Goal: Information Seeking & Learning: Learn about a topic

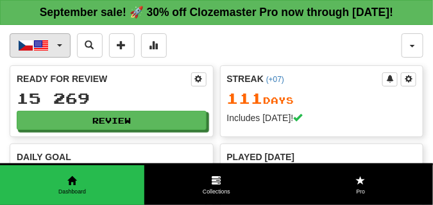
click at [59, 47] on span "button" at bounding box center [59, 45] width 5 height 3
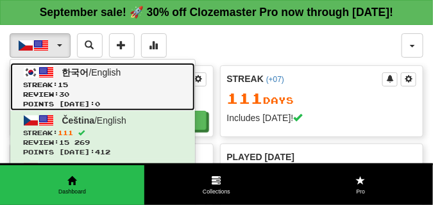
click at [62, 78] on span "한국어" at bounding box center [75, 72] width 27 height 10
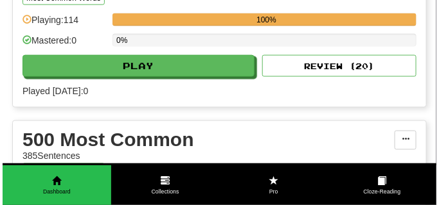
scroll to position [321, 0]
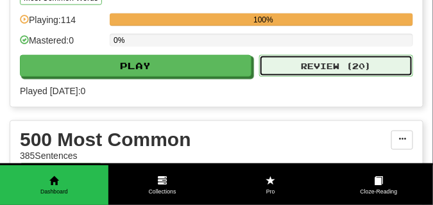
click at [278, 77] on button "Review ( 20 )" at bounding box center [336, 66] width 154 height 22
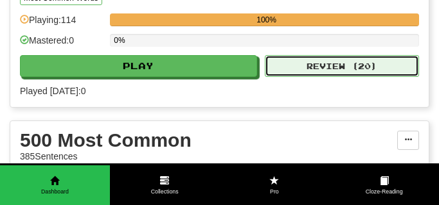
select select "**"
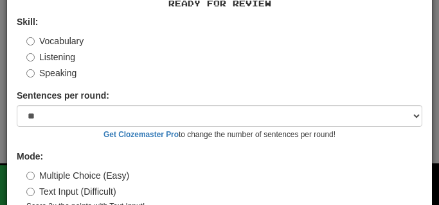
scroll to position [119, 0]
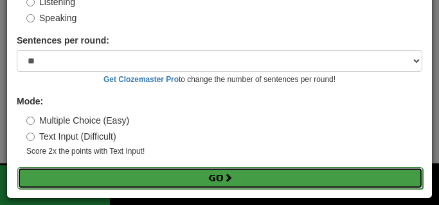
click at [207, 178] on button "Go" at bounding box center [219, 179] width 405 height 22
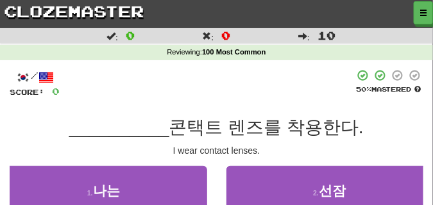
scroll to position [64, 0]
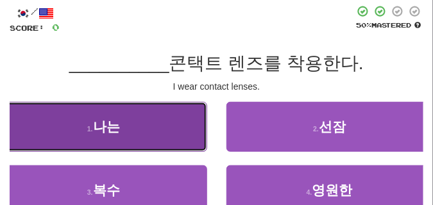
click at [116, 132] on span "나는" at bounding box center [106, 126] width 27 height 15
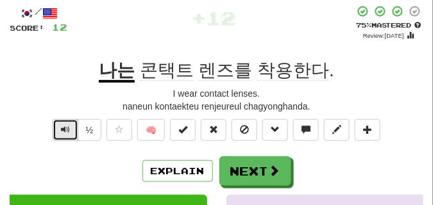
click at [63, 132] on span "Text-to-speech controls" at bounding box center [65, 129] width 9 height 9
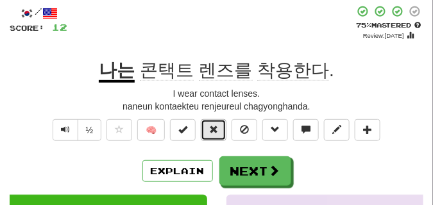
click at [209, 131] on button at bounding box center [214, 130] width 26 height 22
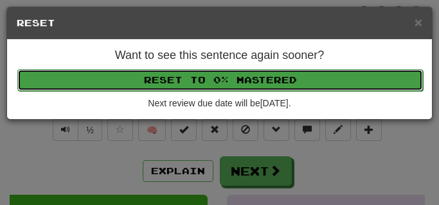
click at [198, 85] on button "Reset to 0% Mastered" at bounding box center [219, 80] width 405 height 22
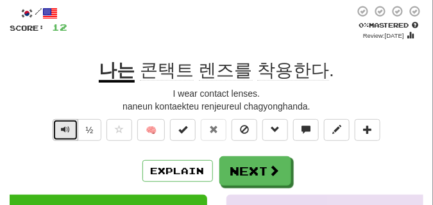
click at [64, 128] on span "Text-to-speech controls" at bounding box center [65, 129] width 9 height 9
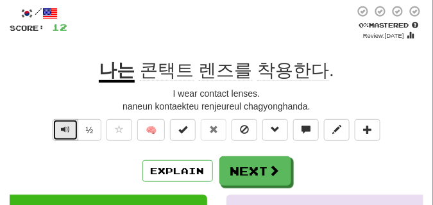
click at [64, 128] on span "Text-to-speech controls" at bounding box center [65, 129] width 9 height 9
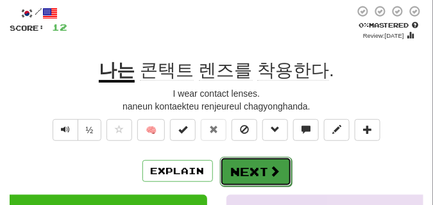
click at [237, 175] on button "Next" at bounding box center [256, 172] width 72 height 30
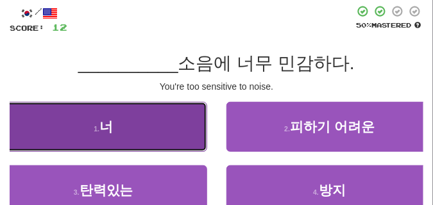
click at [130, 134] on button "1 . 너" at bounding box center [103, 127] width 207 height 50
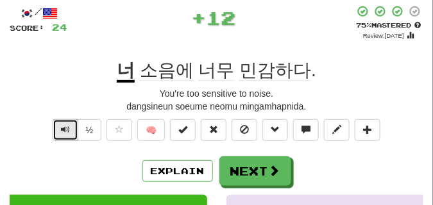
click at [65, 130] on span "Text-to-speech controls" at bounding box center [65, 129] width 9 height 9
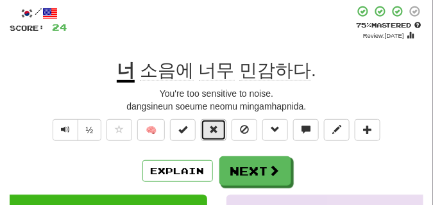
click at [213, 128] on span at bounding box center [213, 129] width 9 height 9
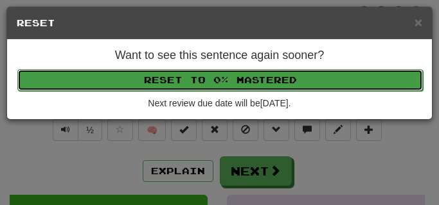
click at [211, 82] on button "Reset to 0% Mastered" at bounding box center [219, 80] width 405 height 22
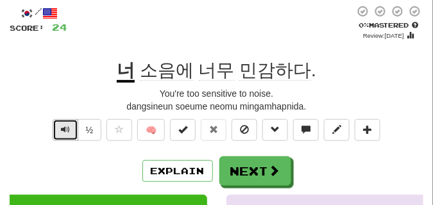
click at [67, 132] on span "Text-to-speech controls" at bounding box center [65, 129] width 9 height 9
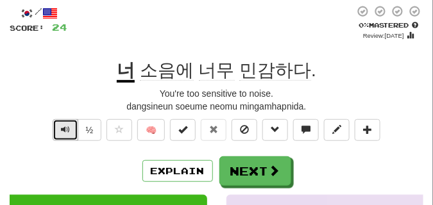
click at [67, 132] on span "Text-to-speech controls" at bounding box center [65, 129] width 9 height 9
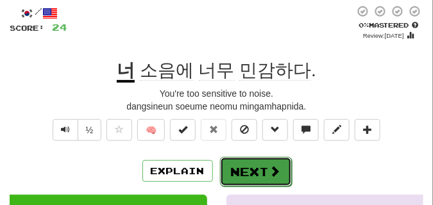
click at [238, 168] on button "Next" at bounding box center [256, 172] width 72 height 30
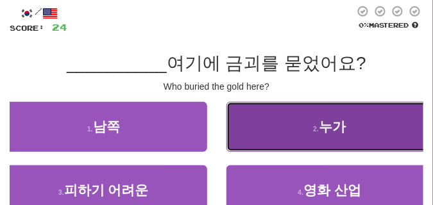
click at [297, 132] on button "2 . 누가" at bounding box center [330, 127] width 207 height 50
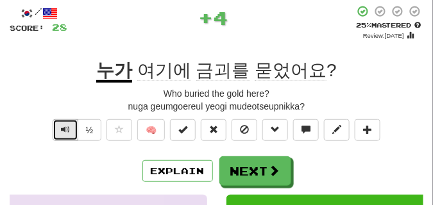
click at [67, 128] on span "Text-to-speech controls" at bounding box center [65, 129] width 9 height 9
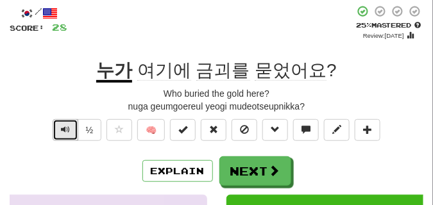
click at [67, 128] on span "Text-to-speech controls" at bounding box center [65, 129] width 9 height 9
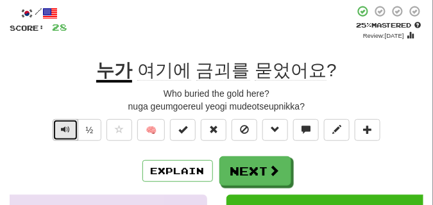
click at [67, 128] on span "Text-to-speech controls" at bounding box center [65, 129] width 9 height 9
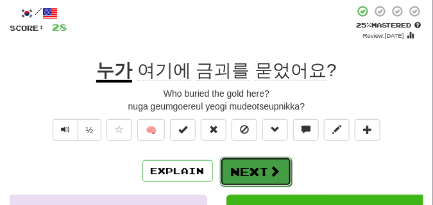
click at [249, 161] on button "Next" at bounding box center [256, 172] width 72 height 30
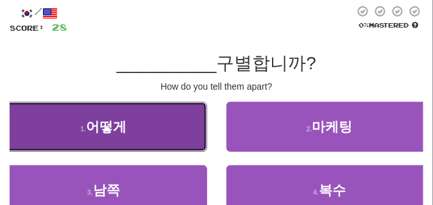
click at [130, 123] on button "1 . 어떻게" at bounding box center [103, 127] width 207 height 50
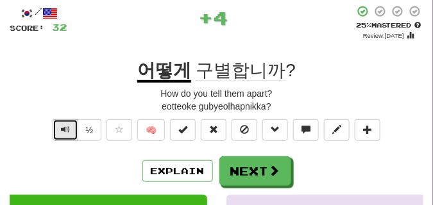
click at [61, 126] on span "Text-to-speech controls" at bounding box center [65, 129] width 9 height 9
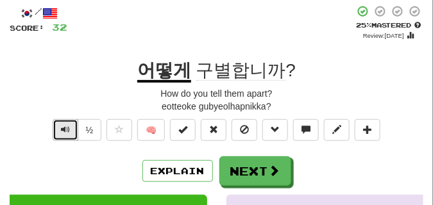
click at [62, 129] on span "Text-to-speech controls" at bounding box center [65, 129] width 9 height 9
click at [63, 127] on span "Text-to-speech controls" at bounding box center [65, 129] width 9 height 9
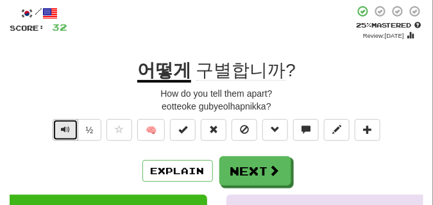
click at [63, 127] on span "Text-to-speech controls" at bounding box center [65, 129] width 9 height 9
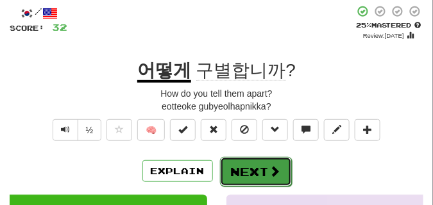
click at [248, 160] on button "Next" at bounding box center [256, 172] width 72 height 30
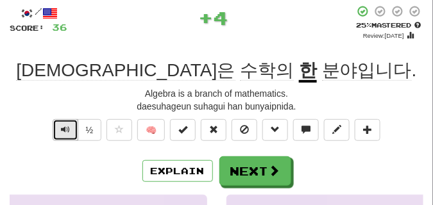
click at [65, 128] on span "Text-to-speech controls" at bounding box center [65, 129] width 9 height 9
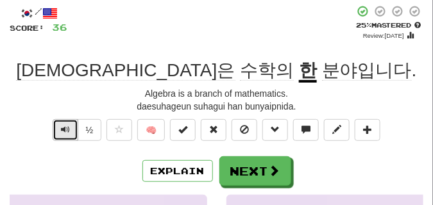
click at [65, 128] on span "Text-to-speech controls" at bounding box center [65, 129] width 9 height 9
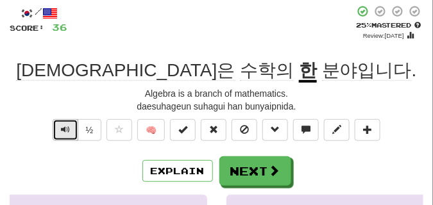
click at [65, 128] on span "Text-to-speech controls" at bounding box center [65, 129] width 9 height 9
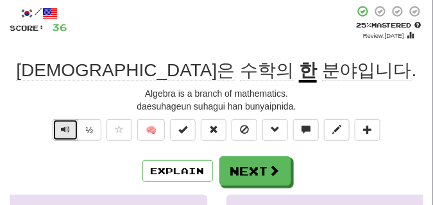
click at [65, 128] on span "Text-to-speech controls" at bounding box center [65, 129] width 9 height 9
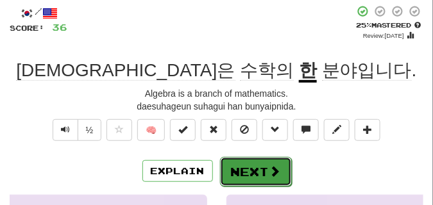
click at [250, 162] on button "Next" at bounding box center [256, 172] width 72 height 30
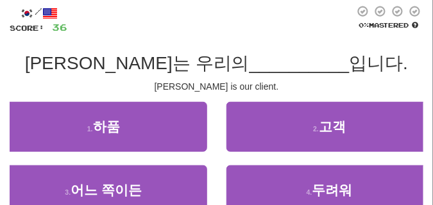
click at [101, 94] on div "/ Score: 36 0 % Mastered 톰씨는 우리의 __________ 입니다. Tom is our client. 1 . 하품 2 . …" at bounding box center [217, 131] width 414 height 252
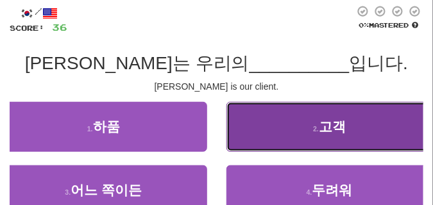
click at [306, 134] on button "2 . 고객" at bounding box center [330, 127] width 207 height 50
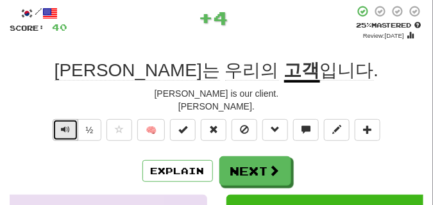
click at [69, 127] on span "Text-to-speech controls" at bounding box center [65, 129] width 9 height 9
click at [68, 127] on span "Text-to-speech controls" at bounding box center [65, 129] width 9 height 9
click at [68, 126] on span "Text-to-speech controls" at bounding box center [65, 129] width 9 height 9
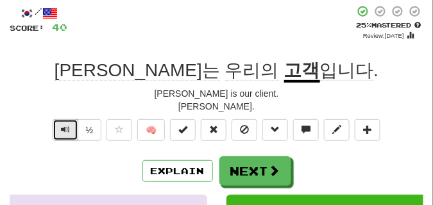
click at [68, 126] on span "Text-to-speech controls" at bounding box center [65, 129] width 9 height 9
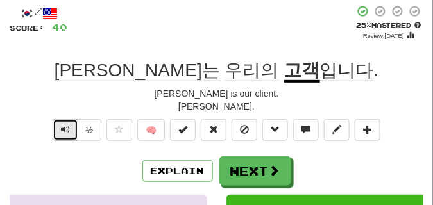
click at [68, 126] on span "Text-to-speech controls" at bounding box center [65, 129] width 9 height 9
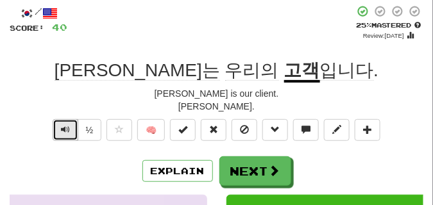
click at [68, 126] on span "Text-to-speech controls" at bounding box center [65, 129] width 9 height 9
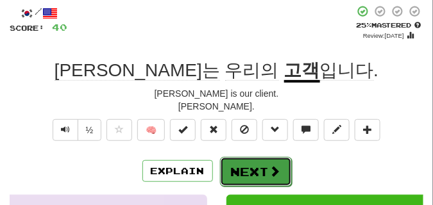
click at [245, 163] on button "Next" at bounding box center [256, 172] width 72 height 30
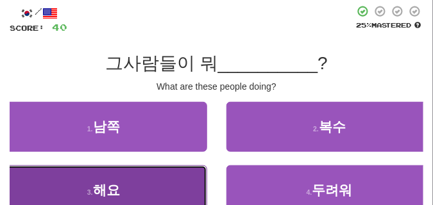
click at [139, 173] on button "3 . 해요" at bounding box center [103, 191] width 207 height 50
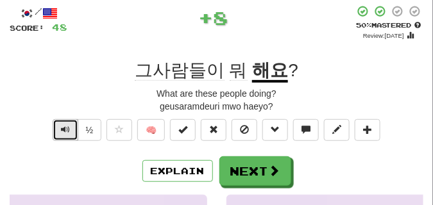
click at [69, 128] on span "Text-to-speech controls" at bounding box center [65, 129] width 9 height 9
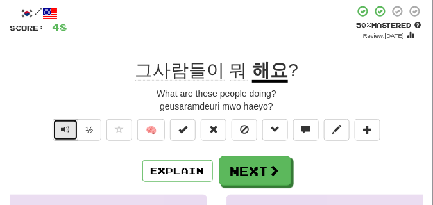
click at [69, 128] on span "Text-to-speech controls" at bounding box center [65, 129] width 9 height 9
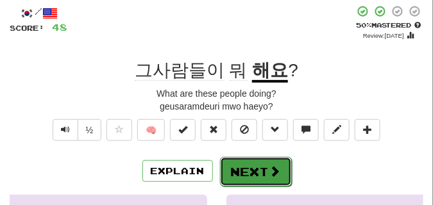
click at [242, 162] on button "Next" at bounding box center [256, 172] width 72 height 30
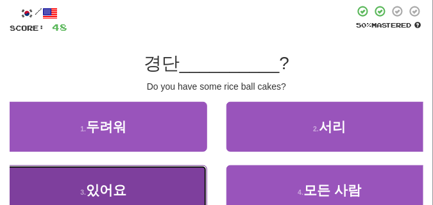
click at [136, 178] on button "3 . 있어요" at bounding box center [103, 191] width 207 height 50
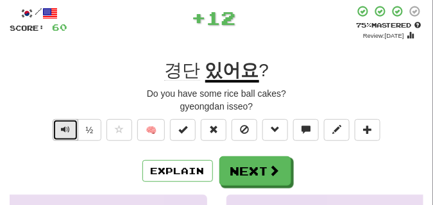
click at [69, 129] on button "Text-to-speech controls" at bounding box center [66, 130] width 26 height 22
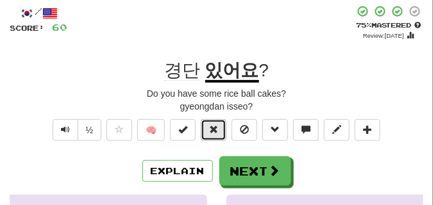
click at [216, 127] on span at bounding box center [213, 129] width 9 height 9
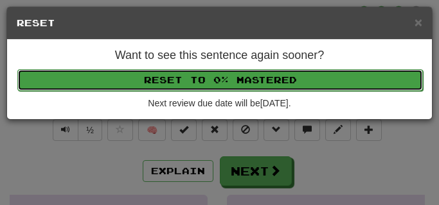
click at [179, 78] on button "Reset to 0% Mastered" at bounding box center [219, 80] width 405 height 22
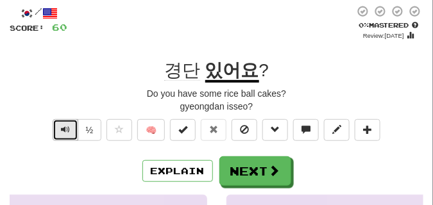
click at [71, 130] on button "Text-to-speech controls" at bounding box center [66, 130] width 26 height 22
click at [70, 130] on button "Text-to-speech controls" at bounding box center [66, 130] width 26 height 22
click at [69, 130] on button "Text-to-speech controls" at bounding box center [66, 130] width 26 height 22
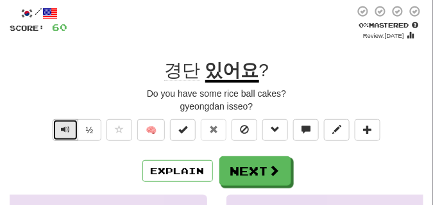
click at [69, 130] on button "Text-to-speech controls" at bounding box center [66, 130] width 26 height 22
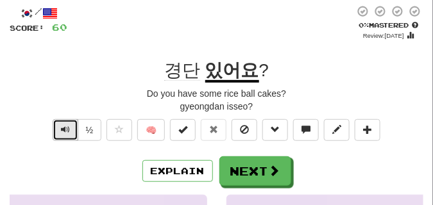
click at [69, 130] on button "Text-to-speech controls" at bounding box center [66, 130] width 26 height 22
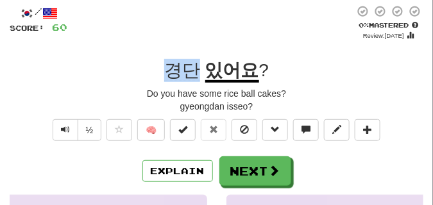
drag, startPoint x: 162, startPoint y: 70, endPoint x: 193, endPoint y: 73, distance: 31.6
click at [193, 73] on div "경단 있어요 ?" at bounding box center [217, 70] width 414 height 23
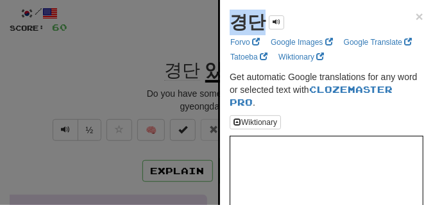
drag, startPoint x: 236, startPoint y: 24, endPoint x: 261, endPoint y: 27, distance: 24.6
click at [261, 27] on strong "경단" at bounding box center [248, 22] width 36 height 20
click at [116, 59] on div at bounding box center [216, 102] width 433 height 205
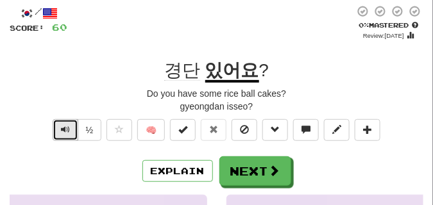
click at [67, 132] on span "Text-to-speech controls" at bounding box center [65, 129] width 9 height 9
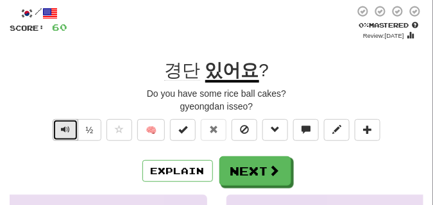
click at [67, 132] on span "Text-to-speech controls" at bounding box center [65, 129] width 9 height 9
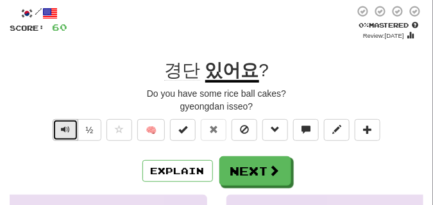
click at [67, 132] on span "Text-to-speech controls" at bounding box center [65, 129] width 9 height 9
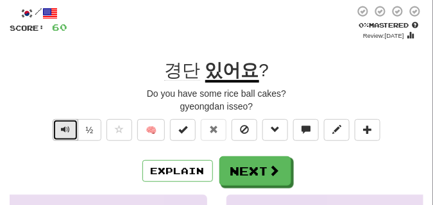
click at [67, 132] on span "Text-to-speech controls" at bounding box center [65, 129] width 9 height 9
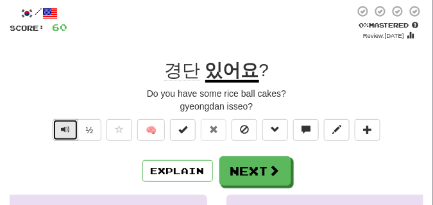
click at [67, 132] on span "Text-to-speech controls" at bounding box center [65, 129] width 9 height 9
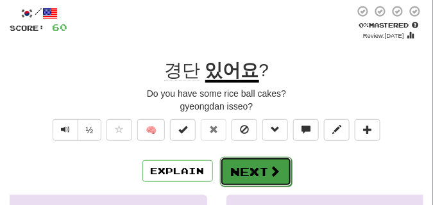
click at [257, 166] on button "Next" at bounding box center [256, 172] width 72 height 30
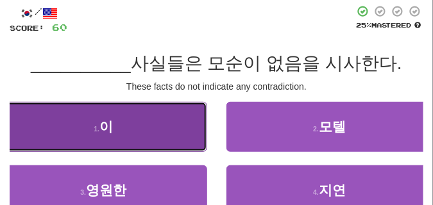
click at [82, 128] on button "1 . 이" at bounding box center [103, 127] width 207 height 50
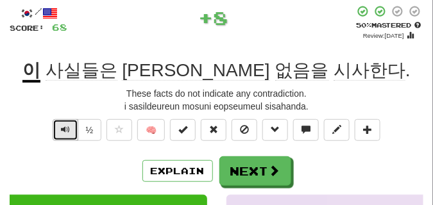
click at [64, 126] on span "Text-to-speech controls" at bounding box center [65, 129] width 9 height 9
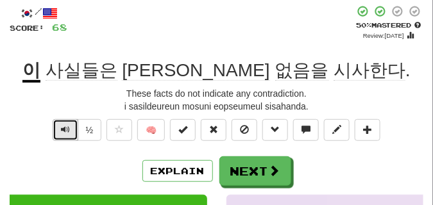
click at [64, 126] on span "Text-to-speech controls" at bounding box center [65, 129] width 9 height 9
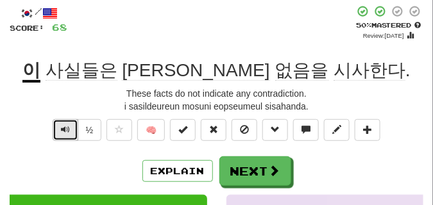
click at [64, 126] on span "Text-to-speech controls" at bounding box center [65, 129] width 9 height 9
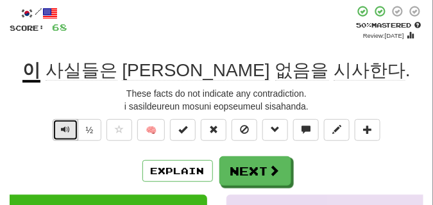
click at [64, 126] on span "Text-to-speech controls" at bounding box center [65, 129] width 9 height 9
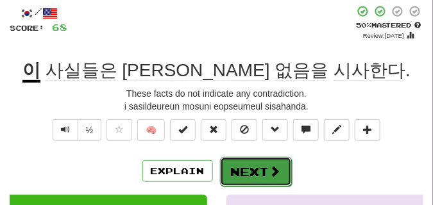
click at [257, 160] on button "Next" at bounding box center [256, 172] width 72 height 30
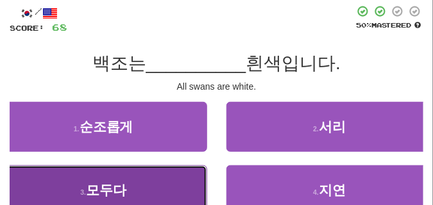
click at [132, 175] on button "3 . 모두다" at bounding box center [103, 191] width 207 height 50
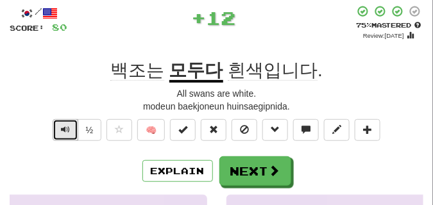
click at [62, 129] on span "Text-to-speech controls" at bounding box center [65, 129] width 9 height 9
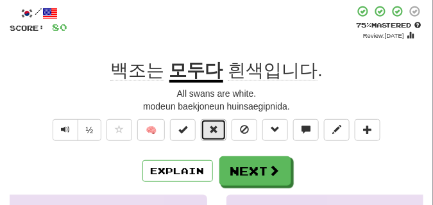
click at [211, 127] on span at bounding box center [213, 129] width 9 height 9
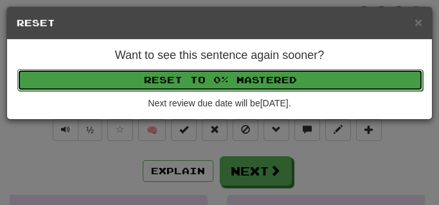
click at [192, 87] on button "Reset to 0% Mastered" at bounding box center [219, 80] width 405 height 22
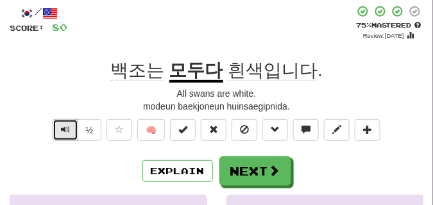
click at [71, 128] on button "Text-to-speech controls" at bounding box center [66, 130] width 26 height 22
click at [71, 127] on button "Text-to-speech controls" at bounding box center [66, 130] width 26 height 22
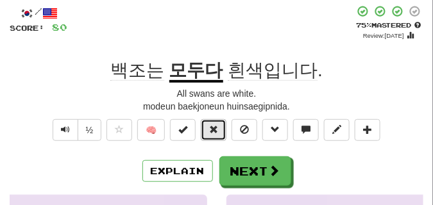
click at [216, 129] on span at bounding box center [213, 129] width 9 height 9
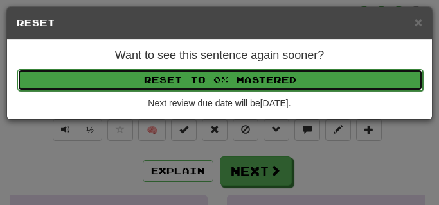
click at [204, 82] on button "Reset to 0% Mastered" at bounding box center [219, 80] width 405 height 22
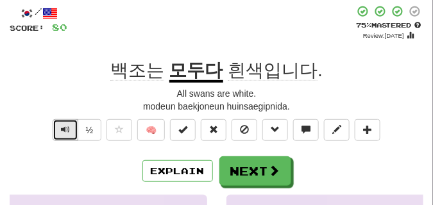
click at [68, 125] on span "Text-to-speech controls" at bounding box center [65, 129] width 9 height 9
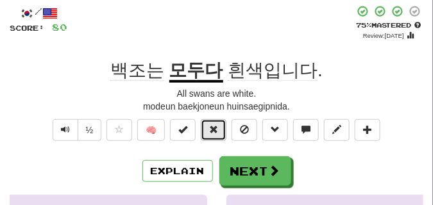
click at [225, 128] on button at bounding box center [214, 130] width 26 height 22
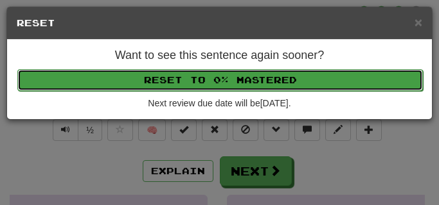
click at [209, 86] on button "Reset to 0% Mastered" at bounding box center [219, 80] width 405 height 22
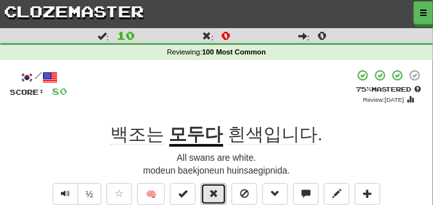
scroll to position [32, 0]
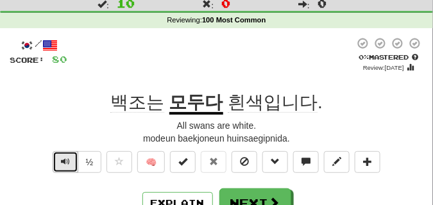
click at [65, 160] on span "Text-to-speech controls" at bounding box center [65, 161] width 9 height 9
click at [62, 161] on span "Text-to-speech controls" at bounding box center [65, 161] width 9 height 9
click at [62, 160] on span "Text-to-speech controls" at bounding box center [65, 161] width 9 height 9
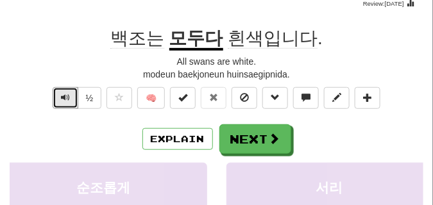
scroll to position [64, 0]
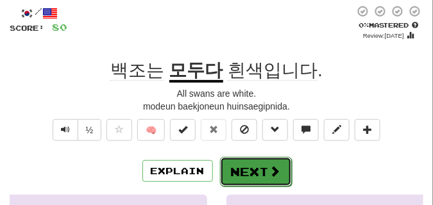
click at [234, 174] on button "Next" at bounding box center [256, 172] width 72 height 30
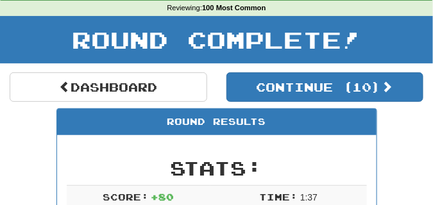
scroll to position [24, 0]
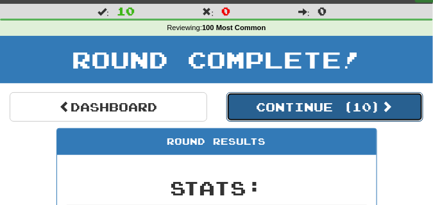
click at [282, 112] on button "Continue ( 10 )" at bounding box center [326, 107] width 198 height 30
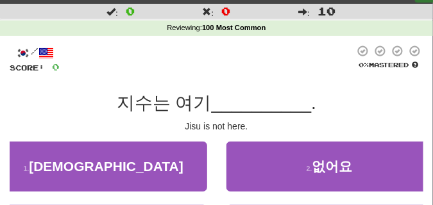
click at [56, 94] on div "지수는 여기 __________ ." at bounding box center [217, 103] width 414 height 23
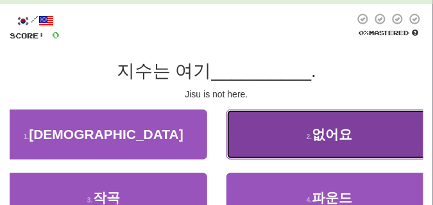
click at [329, 151] on button "2 . 없어요" at bounding box center [330, 135] width 207 height 50
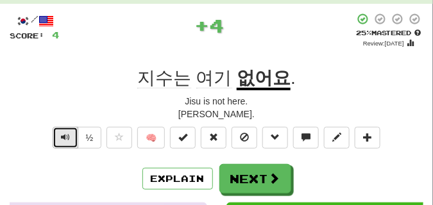
click at [68, 131] on button "Text-to-speech controls" at bounding box center [66, 138] width 26 height 22
click at [68, 134] on span "Text-to-speech controls" at bounding box center [65, 137] width 9 height 9
click at [68, 135] on span "Text-to-speech controls" at bounding box center [65, 137] width 9 height 9
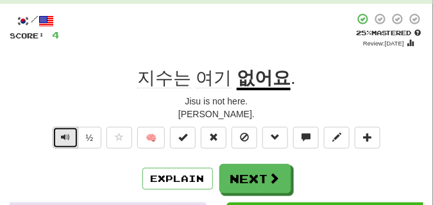
click at [68, 137] on span "Text-to-speech controls" at bounding box center [65, 137] width 9 height 9
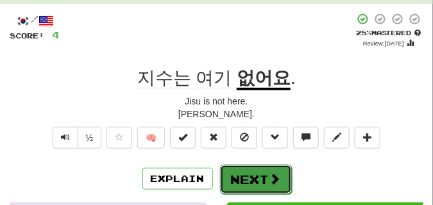
click at [262, 173] on button "Next" at bounding box center [256, 180] width 72 height 30
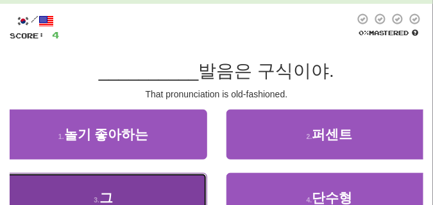
click at [139, 184] on button "3 . 그" at bounding box center [103, 198] width 207 height 50
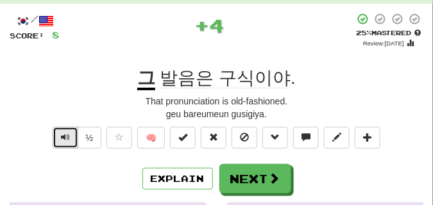
click at [65, 134] on span "Text-to-speech controls" at bounding box center [65, 137] width 9 height 9
click at [66, 134] on span "Text-to-speech controls" at bounding box center [65, 137] width 9 height 9
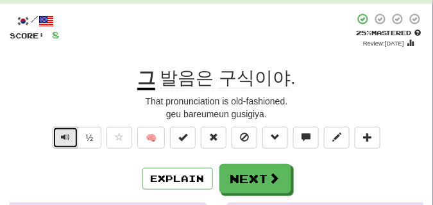
click at [69, 136] on button "Text-to-speech controls" at bounding box center [66, 138] width 26 height 22
click at [68, 136] on span "Text-to-speech controls" at bounding box center [65, 137] width 9 height 9
click at [68, 137] on span "Text-to-speech controls" at bounding box center [65, 137] width 9 height 9
click at [67, 137] on span "Text-to-speech controls" at bounding box center [65, 137] width 9 height 9
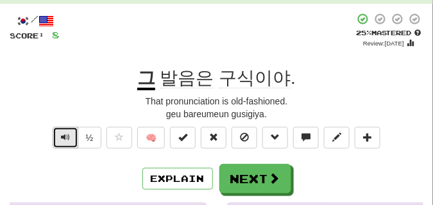
click at [67, 137] on span "Text-to-speech controls" at bounding box center [65, 137] width 9 height 9
click at [67, 138] on span "Text-to-speech controls" at bounding box center [65, 137] width 9 height 9
click at [66, 138] on span "Text-to-speech controls" at bounding box center [65, 137] width 9 height 9
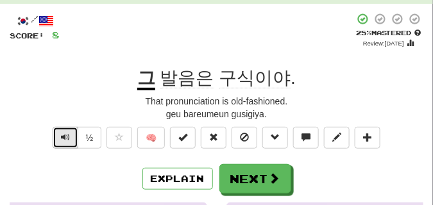
click at [66, 138] on span "Text-to-speech controls" at bounding box center [65, 137] width 9 height 9
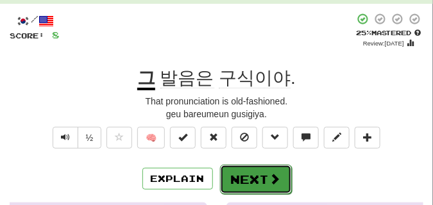
click at [236, 173] on button "Next" at bounding box center [256, 180] width 72 height 30
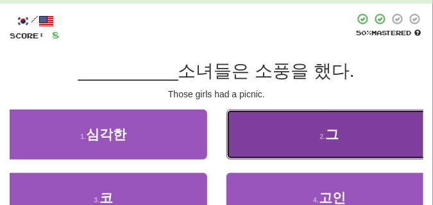
click at [292, 137] on button "2 . 그" at bounding box center [330, 135] width 207 height 50
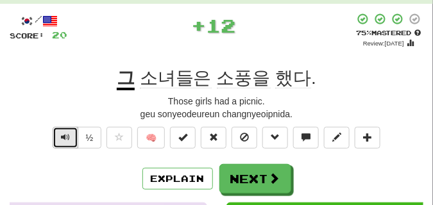
click at [64, 139] on span "Text-to-speech controls" at bounding box center [65, 137] width 9 height 9
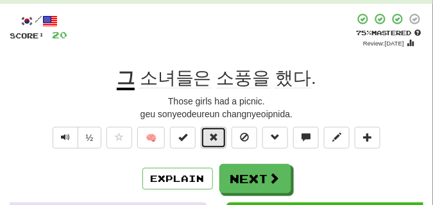
click at [222, 137] on button at bounding box center [214, 138] width 26 height 22
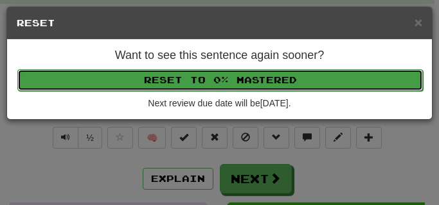
click at [213, 87] on button "Reset to 0% Mastered" at bounding box center [219, 80] width 405 height 22
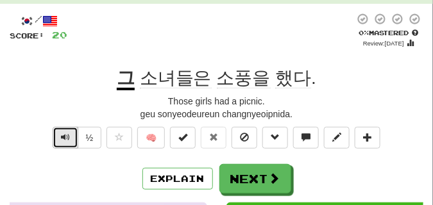
click at [62, 135] on span "Text-to-speech controls" at bounding box center [65, 137] width 9 height 9
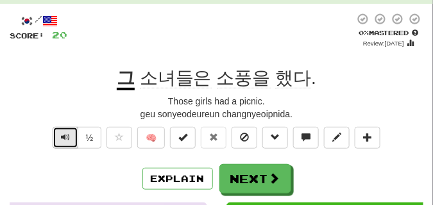
click at [62, 135] on span "Text-to-speech controls" at bounding box center [65, 137] width 9 height 9
click at [62, 134] on span "Text-to-speech controls" at bounding box center [65, 137] width 9 height 9
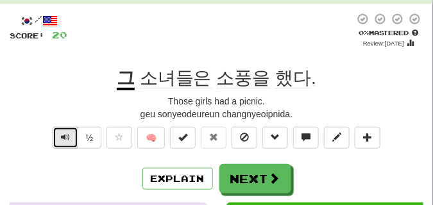
click at [62, 134] on span "Text-to-speech controls" at bounding box center [65, 137] width 9 height 9
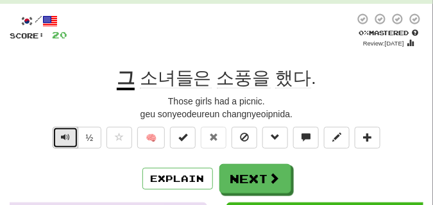
click at [62, 134] on span "Text-to-speech controls" at bounding box center [65, 137] width 9 height 9
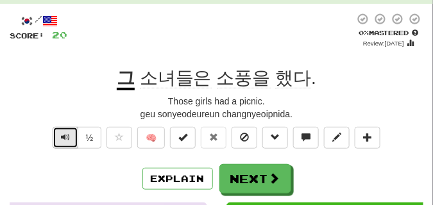
click at [62, 134] on span "Text-to-speech controls" at bounding box center [65, 137] width 9 height 9
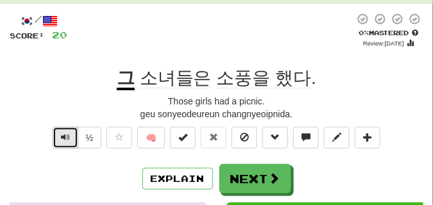
click at [62, 134] on span "Text-to-speech controls" at bounding box center [65, 137] width 9 height 9
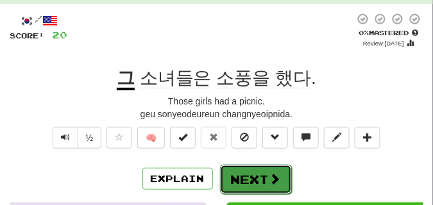
click at [261, 172] on button "Next" at bounding box center [256, 180] width 72 height 30
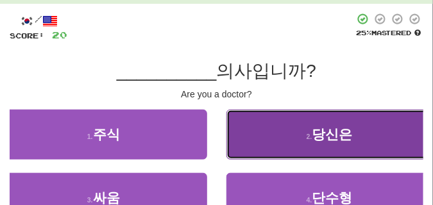
click at [287, 130] on button "2 . 당신은" at bounding box center [330, 135] width 207 height 50
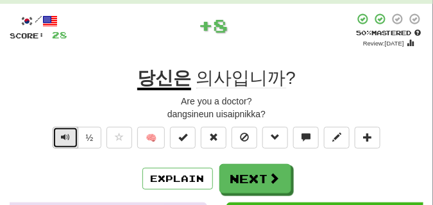
click at [65, 131] on button "Text-to-speech controls" at bounding box center [66, 138] width 26 height 22
click at [62, 136] on span "Text-to-speech controls" at bounding box center [65, 137] width 9 height 9
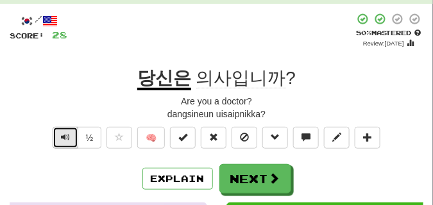
click at [62, 136] on span "Text-to-speech controls" at bounding box center [65, 137] width 9 height 9
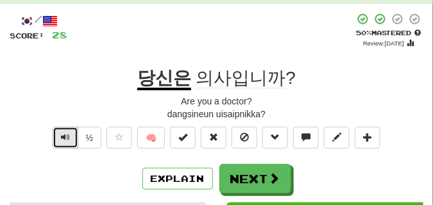
click at [62, 136] on span "Text-to-speech controls" at bounding box center [65, 137] width 9 height 9
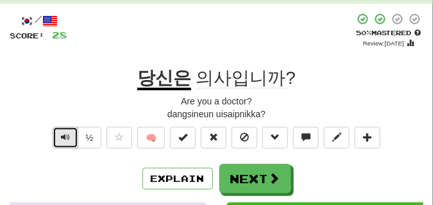
click at [62, 136] on span "Text-to-speech controls" at bounding box center [65, 137] width 9 height 9
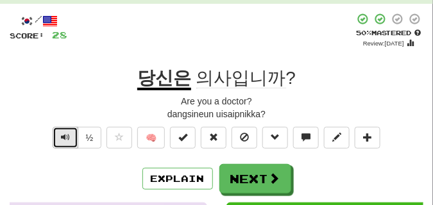
click at [62, 136] on span "Text-to-speech controls" at bounding box center [65, 137] width 9 height 9
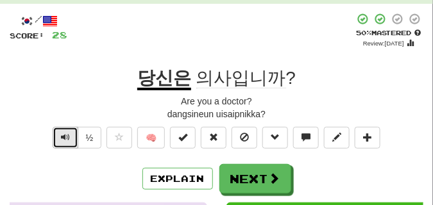
click at [62, 136] on span "Text-to-speech controls" at bounding box center [65, 137] width 9 height 9
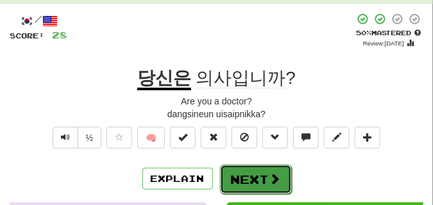
click at [242, 168] on button "Next" at bounding box center [256, 180] width 72 height 30
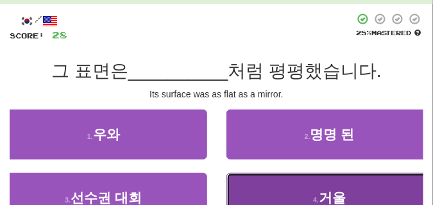
click at [299, 193] on button "4 . 거울" at bounding box center [330, 198] width 207 height 50
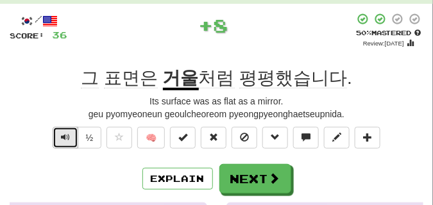
click at [64, 138] on span "Text-to-speech controls" at bounding box center [65, 137] width 9 height 9
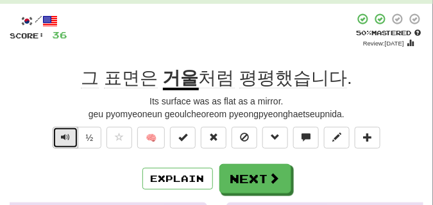
click at [64, 138] on span "Text-to-speech controls" at bounding box center [65, 137] width 9 height 9
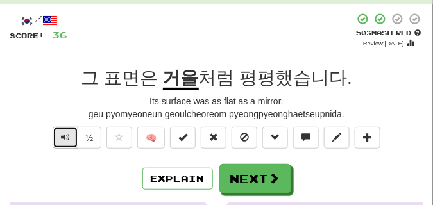
click at [64, 138] on span "Text-to-speech controls" at bounding box center [65, 137] width 9 height 9
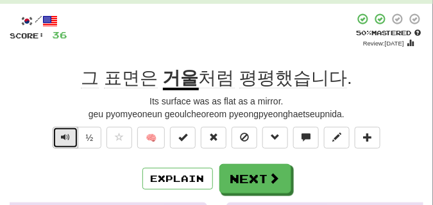
click at [64, 138] on span "Text-to-speech controls" at bounding box center [65, 137] width 9 height 9
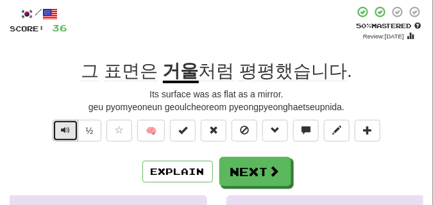
scroll to position [64, 0]
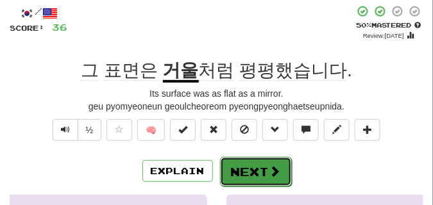
click at [250, 165] on button "Next" at bounding box center [256, 172] width 72 height 30
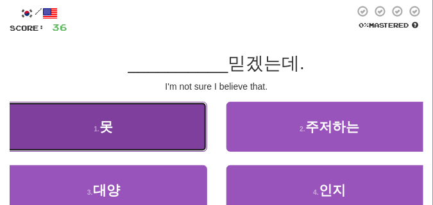
click at [137, 118] on button "1 . 못" at bounding box center [103, 127] width 207 height 50
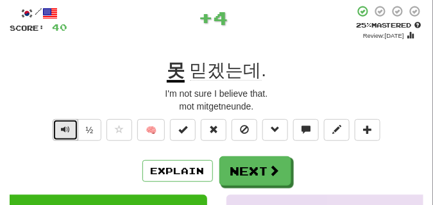
click at [62, 126] on span "Text-to-speech controls" at bounding box center [65, 129] width 9 height 9
click at [63, 126] on span "Text-to-speech controls" at bounding box center [65, 129] width 9 height 9
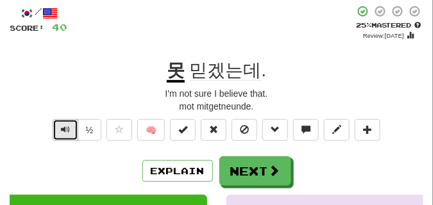
click at [63, 126] on span "Text-to-speech controls" at bounding box center [65, 129] width 9 height 9
click at [65, 128] on span "Text-to-speech controls" at bounding box center [65, 129] width 9 height 9
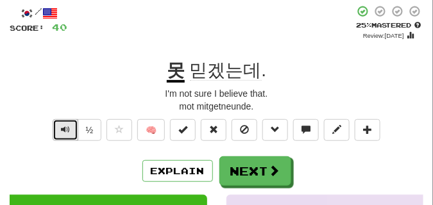
click at [65, 128] on span "Text-to-speech controls" at bounding box center [65, 129] width 9 height 9
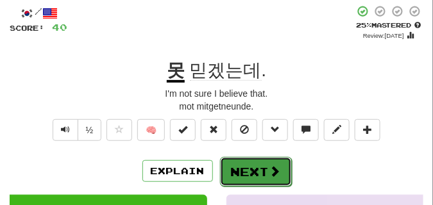
click at [251, 161] on button "Next" at bounding box center [256, 172] width 72 height 30
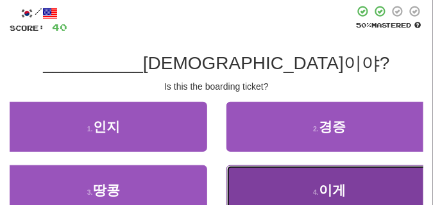
click at [304, 185] on button "4 . 이게" at bounding box center [330, 191] width 207 height 50
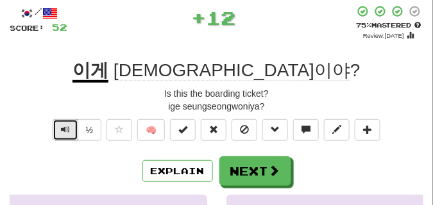
click at [64, 125] on span "Text-to-speech controls" at bounding box center [65, 129] width 9 height 9
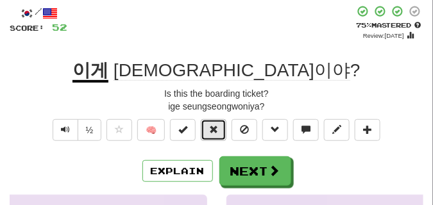
click at [213, 134] on span at bounding box center [213, 129] width 9 height 9
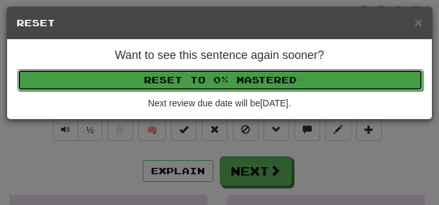
click at [205, 85] on button "Reset to 0% Mastered" at bounding box center [219, 80] width 405 height 22
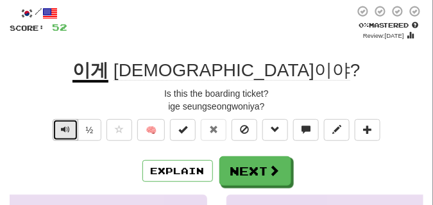
click at [70, 126] on button "Text-to-speech controls" at bounding box center [66, 130] width 26 height 22
click at [69, 126] on button "Text-to-speech controls" at bounding box center [66, 130] width 26 height 22
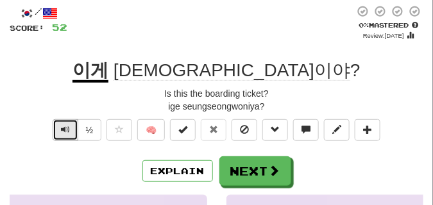
click at [69, 126] on button "Text-to-speech controls" at bounding box center [66, 130] width 26 height 22
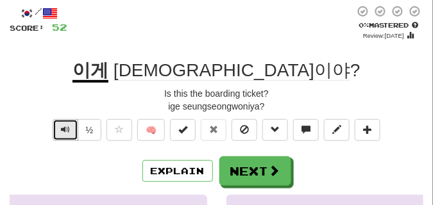
click at [69, 126] on button "Text-to-speech controls" at bounding box center [66, 130] width 26 height 22
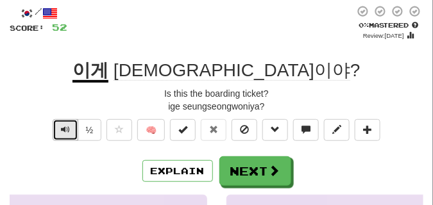
click at [69, 126] on button "Text-to-speech controls" at bounding box center [66, 130] width 26 height 22
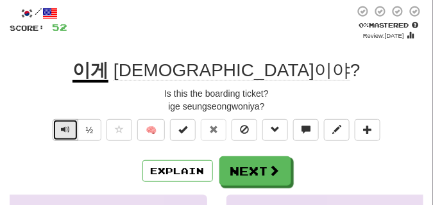
click at [69, 126] on button "Text-to-speech controls" at bounding box center [66, 130] width 26 height 22
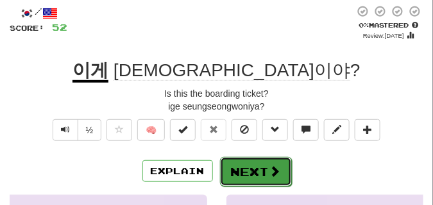
click at [247, 161] on button "Next" at bounding box center [256, 172] width 72 height 30
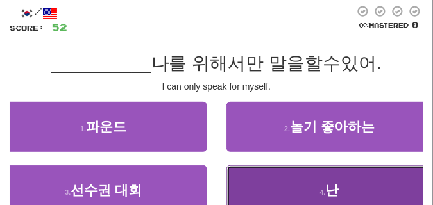
click at [272, 169] on button "4 . 난" at bounding box center [330, 191] width 207 height 50
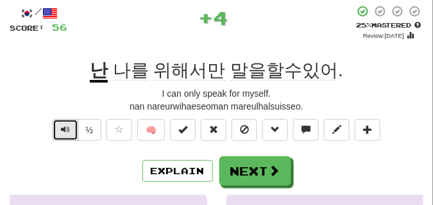
click at [67, 126] on span "Text-to-speech controls" at bounding box center [65, 129] width 9 height 9
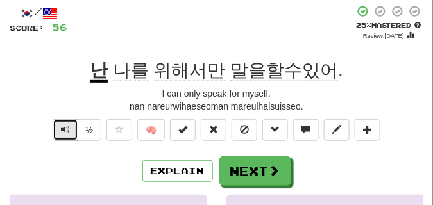
click at [67, 126] on span "Text-to-speech controls" at bounding box center [65, 129] width 9 height 9
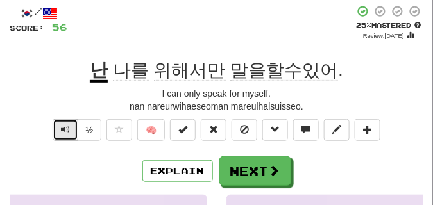
click at [67, 126] on span "Text-to-speech controls" at bounding box center [65, 129] width 9 height 9
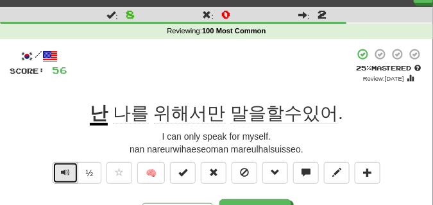
scroll to position [32, 0]
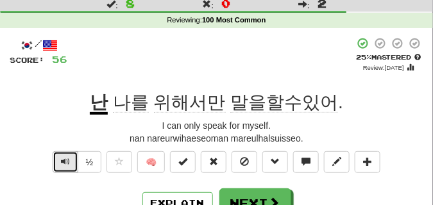
click at [62, 155] on button "Text-to-speech controls" at bounding box center [66, 163] width 26 height 22
click at [61, 153] on button "Text-to-speech controls" at bounding box center [66, 163] width 26 height 22
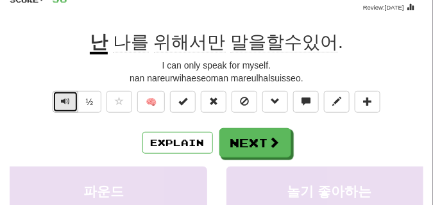
scroll to position [96, 0]
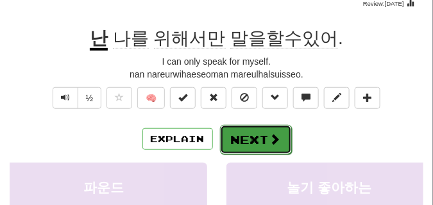
click at [259, 137] on button "Next" at bounding box center [256, 140] width 72 height 30
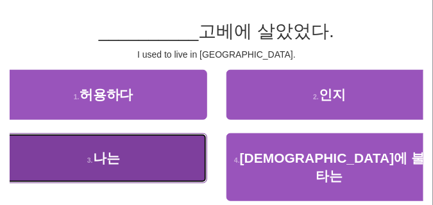
click at [139, 153] on button "3 . 나는" at bounding box center [103, 159] width 207 height 50
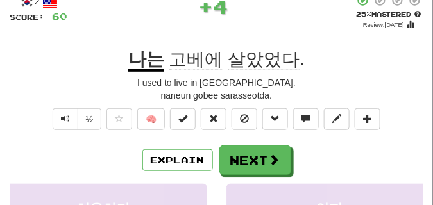
scroll to position [64, 0]
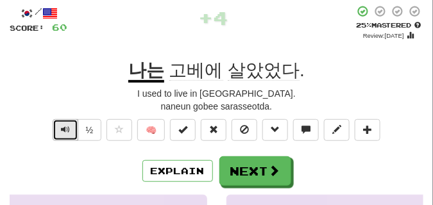
click at [71, 124] on button "Text-to-speech controls" at bounding box center [66, 130] width 26 height 22
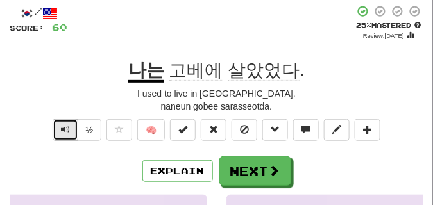
click at [71, 124] on button "Text-to-speech controls" at bounding box center [66, 130] width 26 height 22
click at [71, 125] on button "Text-to-speech controls" at bounding box center [66, 130] width 26 height 22
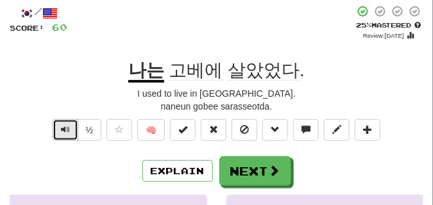
click at [71, 125] on button "Text-to-speech controls" at bounding box center [66, 130] width 26 height 22
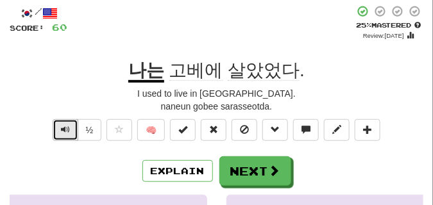
click at [71, 125] on button "Text-to-speech controls" at bounding box center [66, 130] width 26 height 22
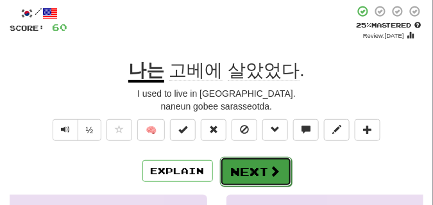
click at [256, 166] on button "Next" at bounding box center [256, 172] width 72 height 30
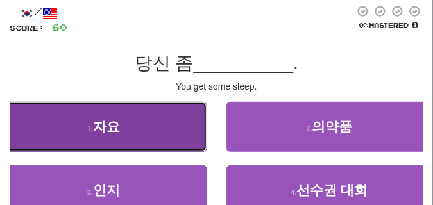
click at [128, 111] on button "1 . 자요" at bounding box center [103, 127] width 207 height 50
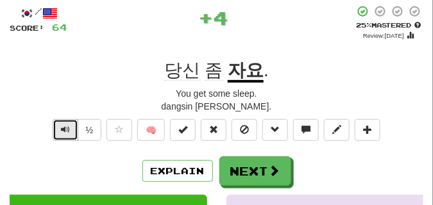
click at [67, 131] on span "Text-to-speech controls" at bounding box center [65, 129] width 9 height 9
click at [66, 132] on span "Text-to-speech controls" at bounding box center [65, 129] width 9 height 9
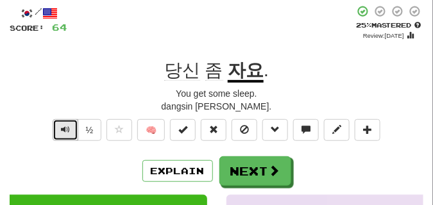
click at [66, 132] on span "Text-to-speech controls" at bounding box center [65, 129] width 9 height 9
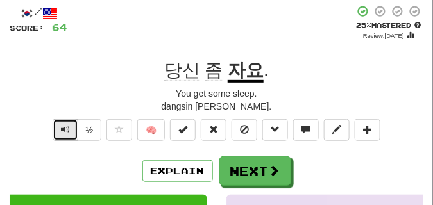
click at [66, 132] on span "Text-to-speech controls" at bounding box center [65, 129] width 9 height 9
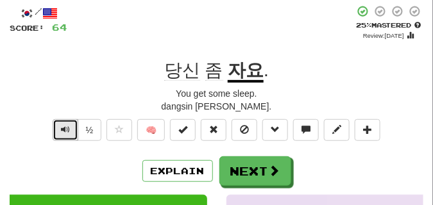
click at [66, 132] on span "Text-to-speech controls" at bounding box center [65, 129] width 9 height 9
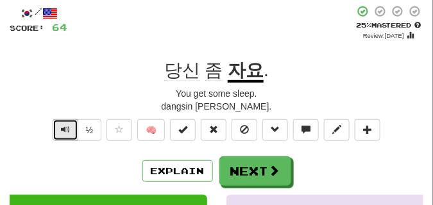
click at [66, 132] on span "Text-to-speech controls" at bounding box center [65, 129] width 9 height 9
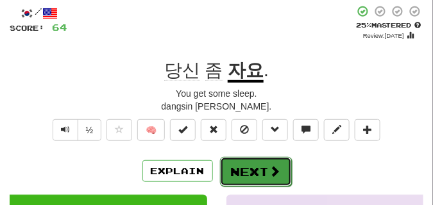
click at [254, 162] on button "Next" at bounding box center [256, 172] width 72 height 30
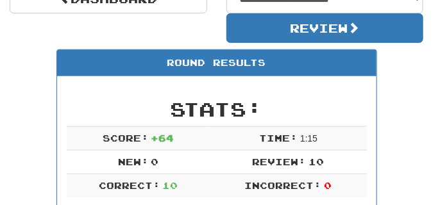
scroll to position [121, 0]
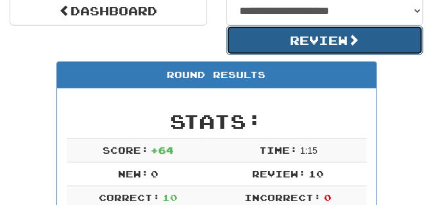
click at [264, 46] on button "Review" at bounding box center [326, 41] width 198 height 30
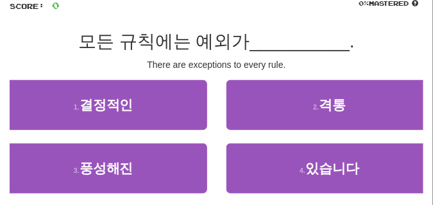
scroll to position [96, 0]
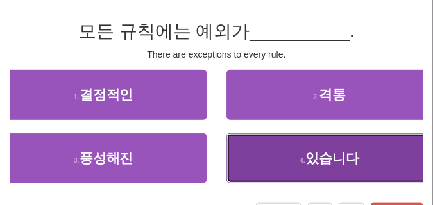
click at [294, 166] on button "4 . 있습니다" at bounding box center [330, 159] width 207 height 50
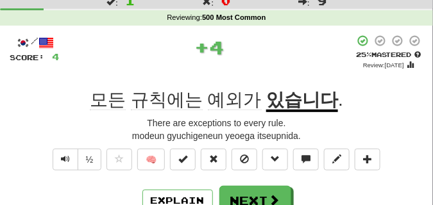
scroll to position [32, 0]
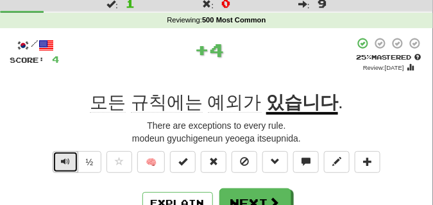
click at [68, 166] on span "Text-to-speech controls" at bounding box center [65, 161] width 9 height 9
click at [68, 165] on span "Text-to-speech controls" at bounding box center [65, 161] width 9 height 9
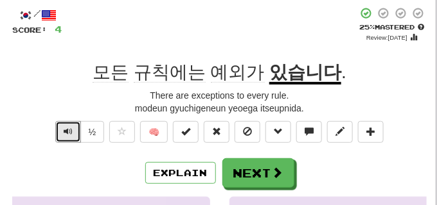
scroll to position [64, 0]
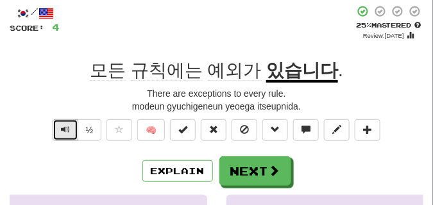
click at [63, 129] on span "Text-to-speech controls" at bounding box center [65, 129] width 9 height 9
click at [63, 130] on span "Text-to-speech controls" at bounding box center [65, 129] width 9 height 9
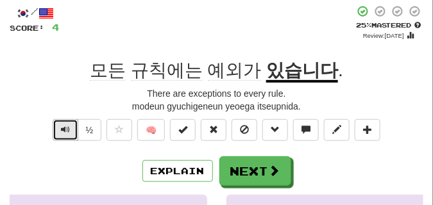
click at [63, 130] on span "Text-to-speech controls" at bounding box center [65, 129] width 9 height 9
click at [66, 133] on span "Text-to-speech controls" at bounding box center [65, 129] width 9 height 9
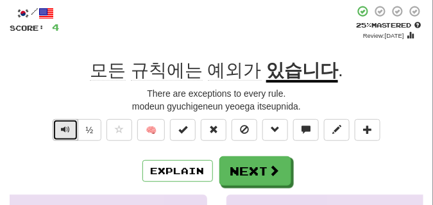
click at [67, 130] on span "Text-to-speech controls" at bounding box center [65, 129] width 9 height 9
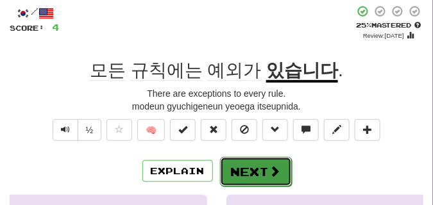
click at [268, 164] on button "Next" at bounding box center [256, 172] width 72 height 30
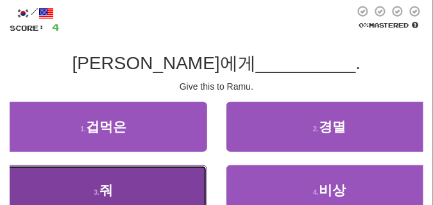
click at [103, 186] on span "줘" at bounding box center [106, 190] width 13 height 15
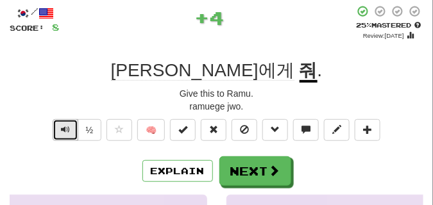
click at [66, 130] on span "Text-to-speech controls" at bounding box center [65, 129] width 9 height 9
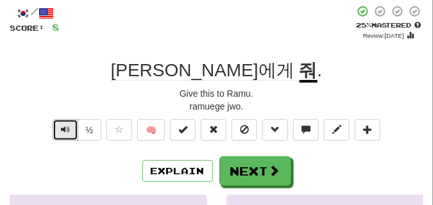
click at [66, 130] on span "Text-to-speech controls" at bounding box center [65, 129] width 9 height 9
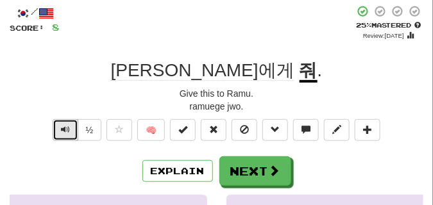
click at [66, 130] on span "Text-to-speech controls" at bounding box center [65, 129] width 9 height 9
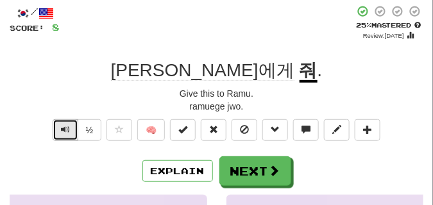
click at [66, 130] on span "Text-to-speech controls" at bounding box center [65, 129] width 9 height 9
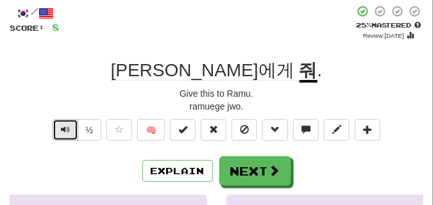
click at [66, 130] on span "Text-to-speech controls" at bounding box center [65, 129] width 9 height 9
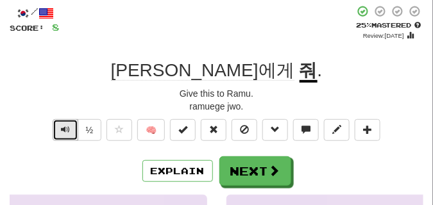
click at [66, 130] on span "Text-to-speech controls" at bounding box center [65, 129] width 9 height 9
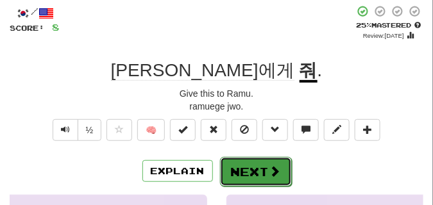
click at [240, 162] on button "Next" at bounding box center [256, 172] width 72 height 30
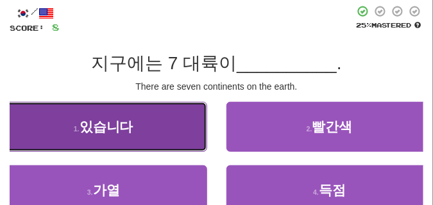
click at [77, 119] on button "1 . 있습니다" at bounding box center [103, 127] width 207 height 50
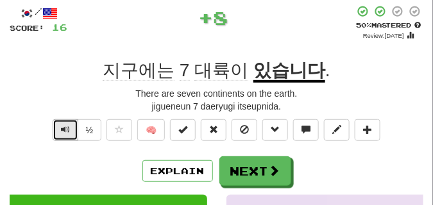
click at [61, 121] on button "Text-to-speech controls" at bounding box center [66, 130] width 26 height 22
click at [64, 129] on span "Text-to-speech controls" at bounding box center [65, 129] width 9 height 9
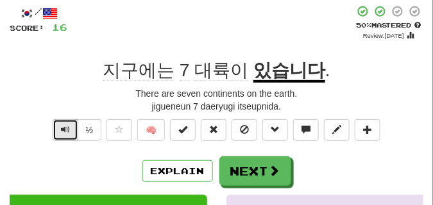
click at [64, 129] on span "Text-to-speech controls" at bounding box center [65, 129] width 9 height 9
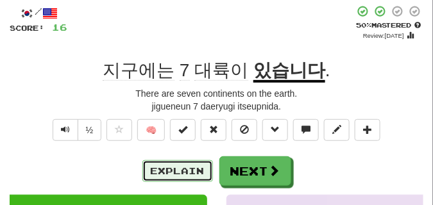
click at [180, 174] on button "Explain" at bounding box center [178, 172] width 71 height 22
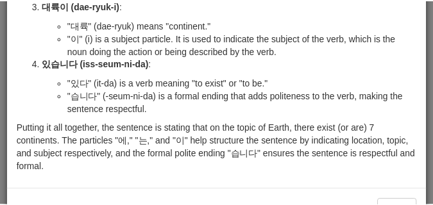
scroll to position [216, 0]
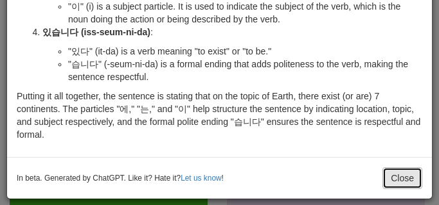
click at [389, 181] on button "Close" at bounding box center [402, 179] width 40 height 22
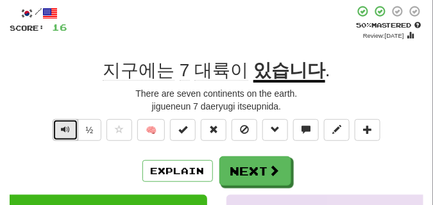
click at [67, 131] on span "Text-to-speech controls" at bounding box center [65, 129] width 9 height 9
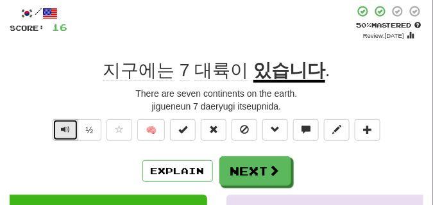
click at [67, 131] on span "Text-to-speech controls" at bounding box center [65, 129] width 9 height 9
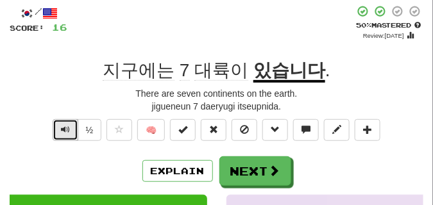
click at [67, 131] on span "Text-to-speech controls" at bounding box center [65, 129] width 9 height 9
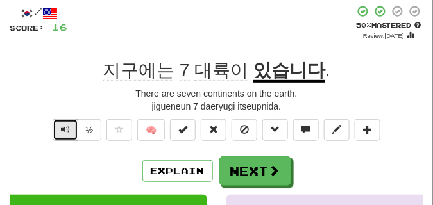
click at [67, 131] on span "Text-to-speech controls" at bounding box center [65, 129] width 9 height 9
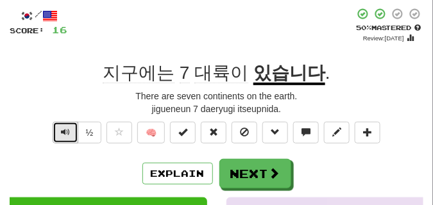
scroll to position [64, 0]
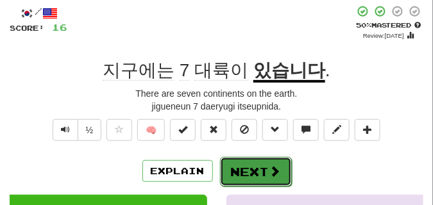
click at [255, 160] on button "Next" at bounding box center [256, 172] width 72 height 30
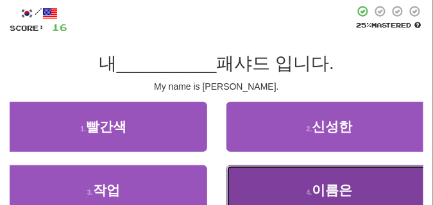
click at [293, 180] on button "4 . 이름은" at bounding box center [330, 191] width 207 height 50
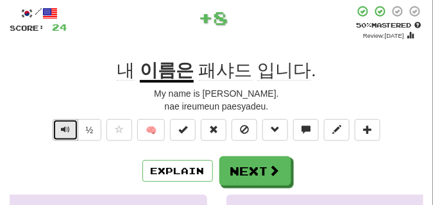
click at [60, 131] on button "Text-to-speech controls" at bounding box center [66, 130] width 26 height 22
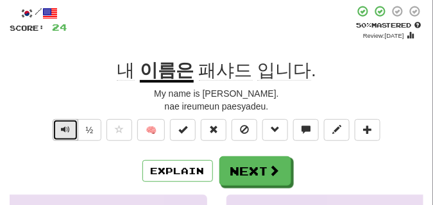
click at [60, 131] on button "Text-to-speech controls" at bounding box center [66, 130] width 26 height 22
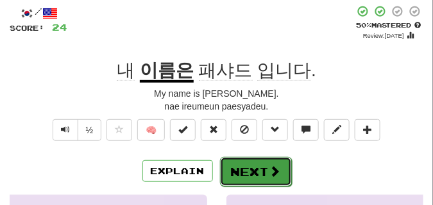
click at [268, 163] on button "Next" at bounding box center [256, 172] width 72 height 30
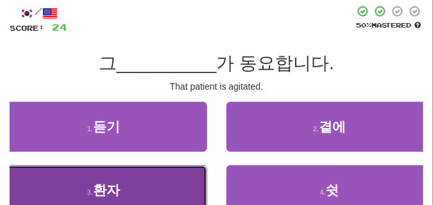
click at [171, 195] on button "3 . 환자" at bounding box center [103, 191] width 207 height 50
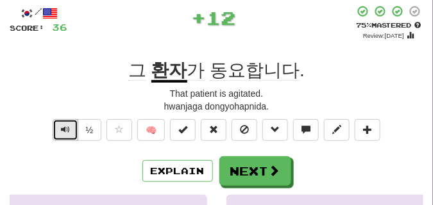
click at [70, 132] on button "Text-to-speech controls" at bounding box center [66, 130] width 26 height 22
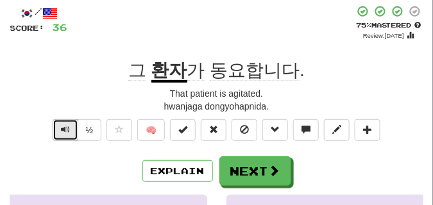
click at [70, 132] on button "Text-to-speech controls" at bounding box center [66, 130] width 26 height 22
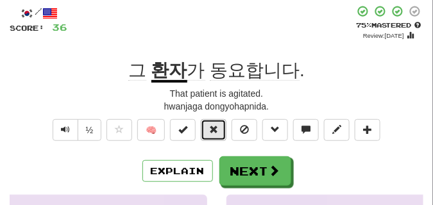
click at [214, 128] on span at bounding box center [213, 129] width 9 height 9
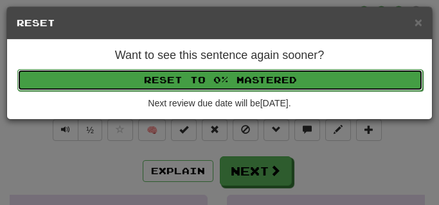
click at [204, 80] on button "Reset to 0% Mastered" at bounding box center [219, 80] width 405 height 22
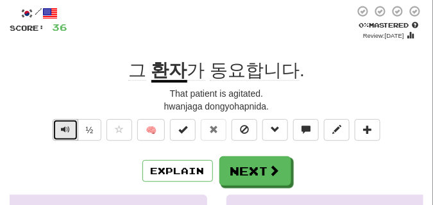
click at [66, 129] on span "Text-to-speech controls" at bounding box center [65, 129] width 9 height 9
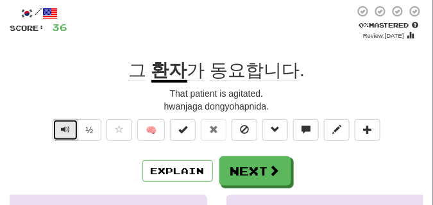
click at [66, 129] on span "Text-to-speech controls" at bounding box center [65, 129] width 9 height 9
click at [65, 129] on span "Text-to-speech controls" at bounding box center [65, 129] width 9 height 9
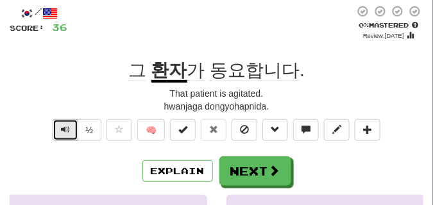
click at [65, 129] on span "Text-to-speech controls" at bounding box center [65, 129] width 9 height 9
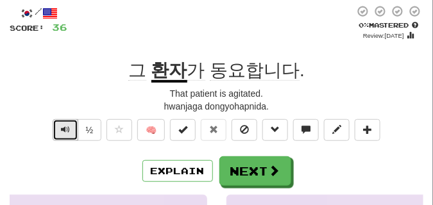
click at [64, 129] on span "Text-to-speech controls" at bounding box center [65, 129] width 9 height 9
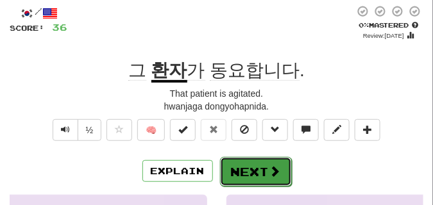
click at [265, 164] on button "Next" at bounding box center [256, 172] width 72 height 30
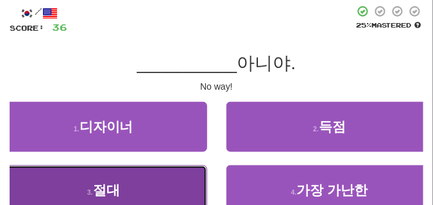
click at [111, 182] on button "3 . 절대" at bounding box center [103, 191] width 207 height 50
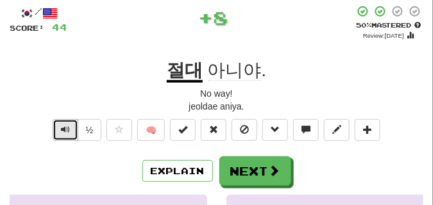
click at [58, 133] on button "Text-to-speech controls" at bounding box center [66, 130] width 26 height 22
click at [65, 131] on span "Text-to-speech controls" at bounding box center [65, 129] width 9 height 9
click at [65, 132] on span "Text-to-speech controls" at bounding box center [65, 129] width 9 height 9
click at [67, 130] on span "Text-to-speech controls" at bounding box center [65, 129] width 9 height 9
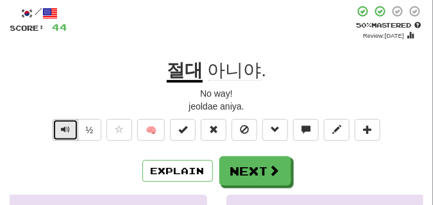
click at [67, 130] on span "Text-to-speech controls" at bounding box center [65, 129] width 9 height 9
click at [65, 125] on span "Text-to-speech controls" at bounding box center [65, 129] width 9 height 9
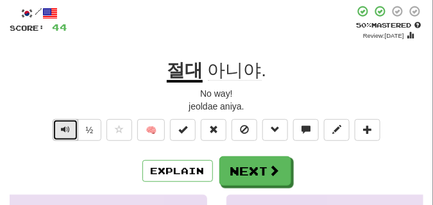
click at [65, 125] on span "Text-to-speech controls" at bounding box center [65, 129] width 9 height 9
click at [64, 125] on span "Text-to-speech controls" at bounding box center [65, 129] width 9 height 9
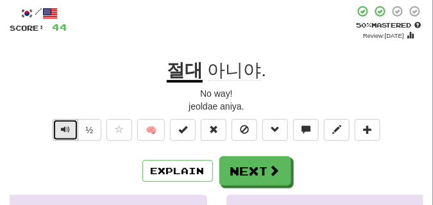
click at [64, 125] on span "Text-to-speech controls" at bounding box center [65, 129] width 9 height 9
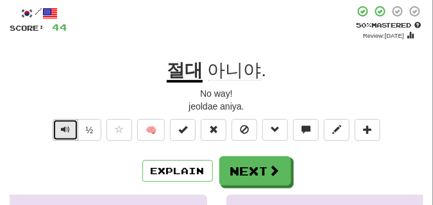
click at [64, 125] on span "Text-to-speech controls" at bounding box center [65, 129] width 9 height 9
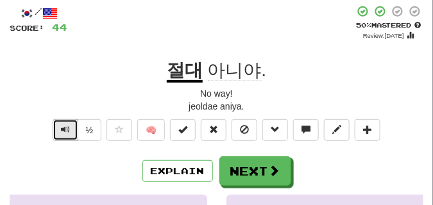
click at [64, 125] on span "Text-to-speech controls" at bounding box center [65, 129] width 9 height 9
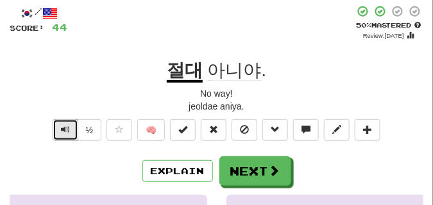
click at [64, 125] on span "Text-to-speech controls" at bounding box center [65, 129] width 9 height 9
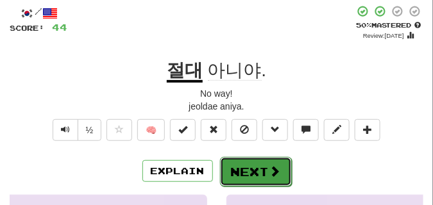
click at [245, 164] on button "Next" at bounding box center [256, 172] width 72 height 30
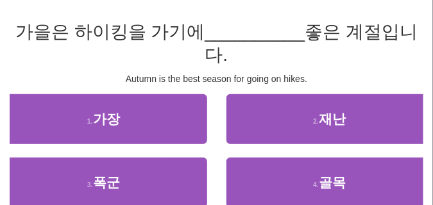
scroll to position [96, 0]
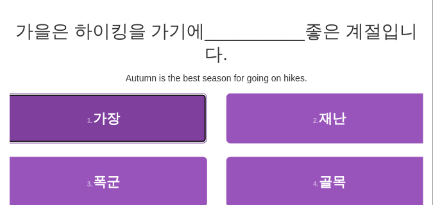
click at [92, 127] on button "1 . 가장" at bounding box center [103, 119] width 207 height 50
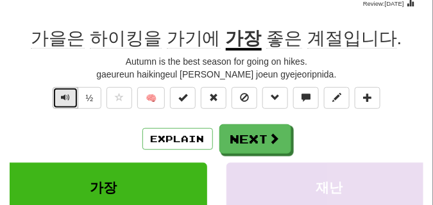
click at [67, 101] on span "Text-to-speech controls" at bounding box center [65, 97] width 9 height 9
click at [66, 101] on span "Text-to-speech controls" at bounding box center [65, 97] width 9 height 9
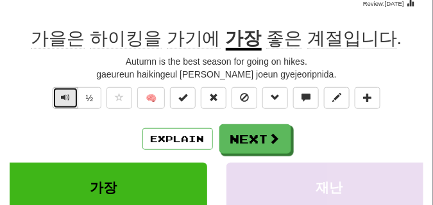
click at [63, 98] on span "Text-to-speech controls" at bounding box center [65, 97] width 9 height 9
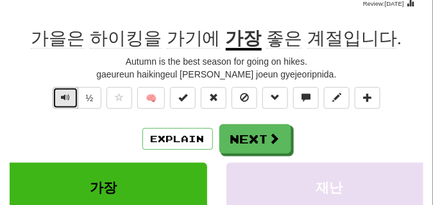
click at [63, 98] on span "Text-to-speech controls" at bounding box center [65, 97] width 9 height 9
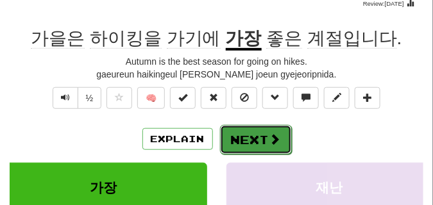
click at [259, 132] on button "Next" at bounding box center [256, 140] width 72 height 30
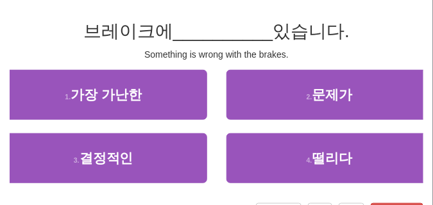
click at [70, 60] on div "Something is wrong with the brakes." at bounding box center [217, 54] width 414 height 13
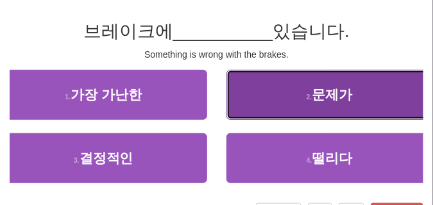
click at [287, 93] on button "2 . 문제가" at bounding box center [330, 95] width 207 height 50
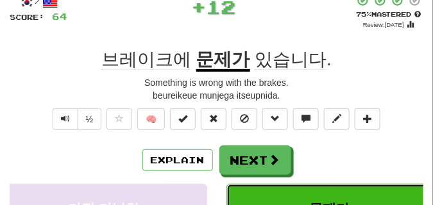
scroll to position [64, 0]
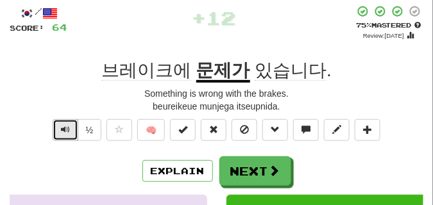
click at [57, 132] on button "Text-to-speech controls" at bounding box center [66, 130] width 26 height 22
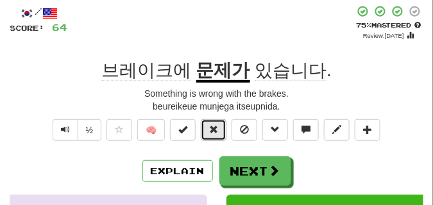
click at [213, 132] on span at bounding box center [213, 129] width 9 height 9
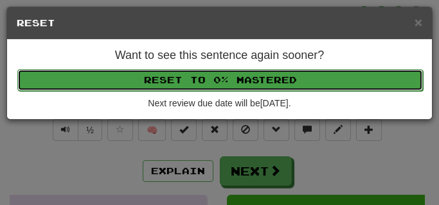
click at [201, 76] on button "Reset to 0% Mastered" at bounding box center [219, 80] width 405 height 22
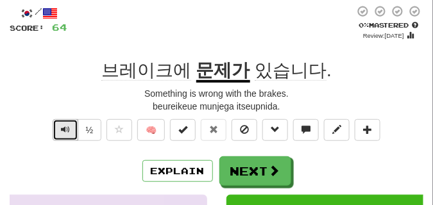
click at [67, 125] on span "Text-to-speech controls" at bounding box center [65, 129] width 9 height 9
click at [65, 125] on span "Text-to-speech controls" at bounding box center [65, 129] width 9 height 9
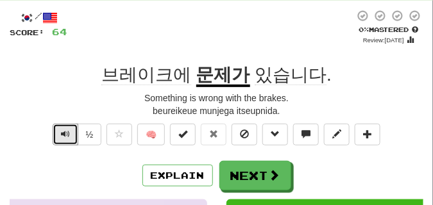
scroll to position [96, 0]
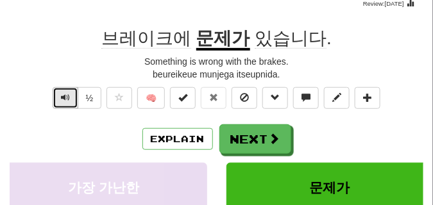
click at [62, 101] on span "Text-to-speech controls" at bounding box center [65, 97] width 9 height 9
click at [61, 101] on span "Text-to-speech controls" at bounding box center [65, 97] width 9 height 9
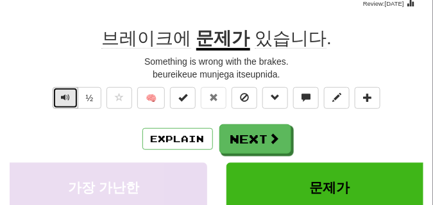
click at [61, 101] on span "Text-to-speech controls" at bounding box center [65, 97] width 9 height 9
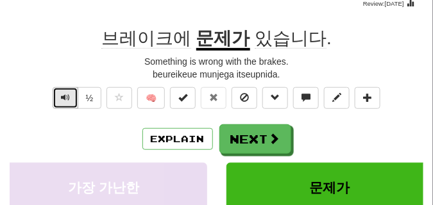
click at [61, 101] on span "Text-to-speech controls" at bounding box center [65, 97] width 9 height 9
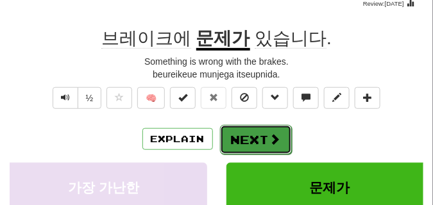
click at [277, 140] on span at bounding box center [276, 140] width 12 height 12
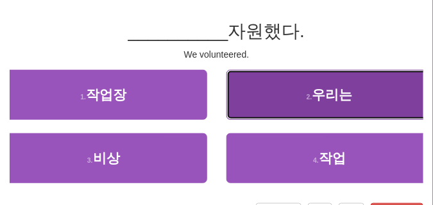
click at [267, 107] on button "2 . 우리는" at bounding box center [330, 95] width 207 height 50
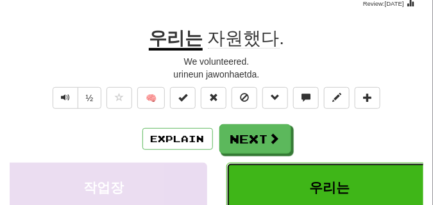
scroll to position [32, 0]
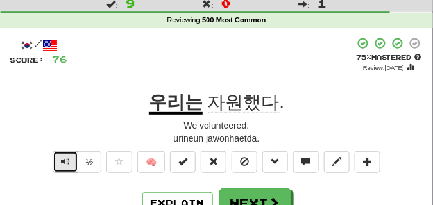
click at [64, 159] on span "Text-to-speech controls" at bounding box center [65, 161] width 9 height 9
click at [63, 159] on span "Text-to-speech controls" at bounding box center [65, 161] width 9 height 9
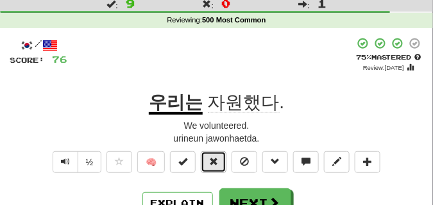
click at [222, 162] on button at bounding box center [214, 163] width 26 height 22
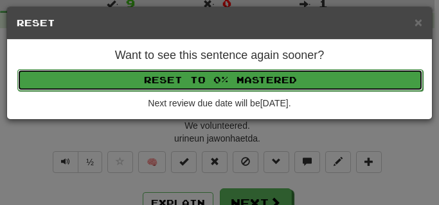
click at [207, 85] on button "Reset to 0% Mastered" at bounding box center [219, 80] width 405 height 22
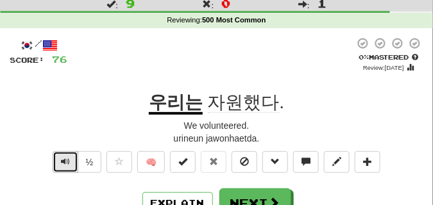
click at [74, 161] on button "Text-to-speech controls" at bounding box center [66, 163] width 26 height 22
click at [74, 160] on button "Text-to-speech controls" at bounding box center [66, 163] width 26 height 22
click at [67, 157] on span "Text-to-speech controls" at bounding box center [65, 161] width 9 height 9
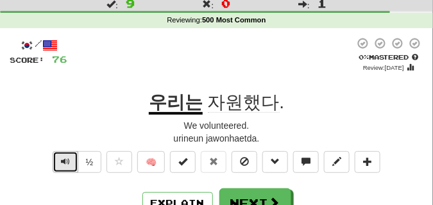
click at [67, 157] on span "Text-to-speech controls" at bounding box center [65, 161] width 9 height 9
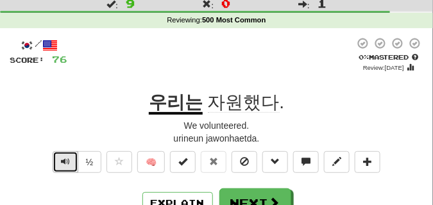
click at [67, 157] on span "Text-to-speech controls" at bounding box center [65, 161] width 9 height 9
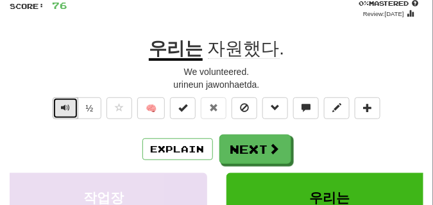
scroll to position [96, 0]
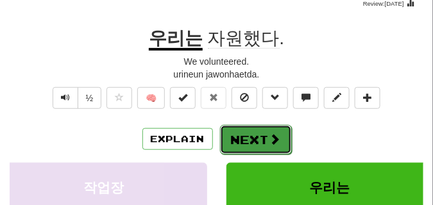
click at [250, 129] on button "Next" at bounding box center [256, 140] width 72 height 30
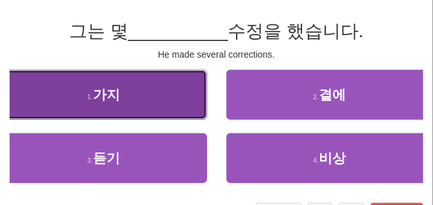
click at [137, 101] on button "1 . 가지" at bounding box center [103, 95] width 207 height 50
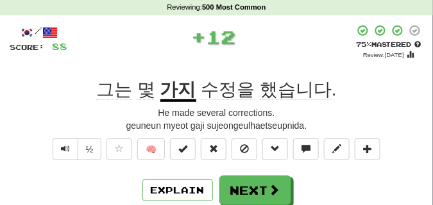
scroll to position [32, 0]
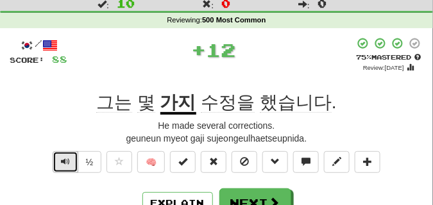
click at [66, 161] on span "Text-to-speech controls" at bounding box center [65, 161] width 9 height 9
click at [65, 160] on span "Text-to-speech controls" at bounding box center [65, 161] width 9 height 9
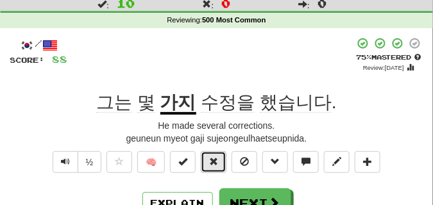
click at [214, 159] on span at bounding box center [213, 161] width 9 height 9
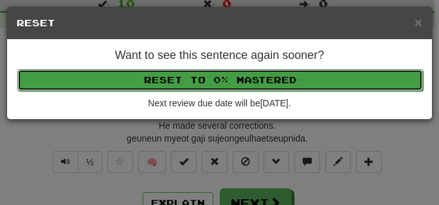
click at [221, 83] on button "Reset to 0% Mastered" at bounding box center [219, 80] width 405 height 22
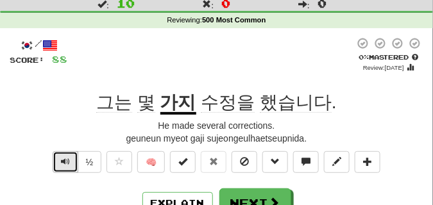
click at [67, 163] on span "Text-to-speech controls" at bounding box center [65, 161] width 9 height 9
click at [66, 163] on span "Text-to-speech controls" at bounding box center [65, 161] width 9 height 9
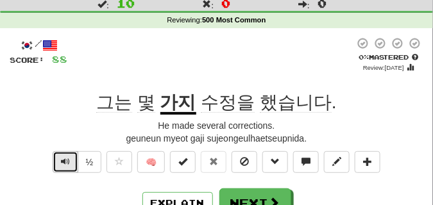
click at [66, 163] on span "Text-to-speech controls" at bounding box center [65, 161] width 9 height 9
click at [66, 162] on span "Text-to-speech controls" at bounding box center [65, 161] width 9 height 9
click at [65, 162] on span "Text-to-speech controls" at bounding box center [65, 161] width 9 height 9
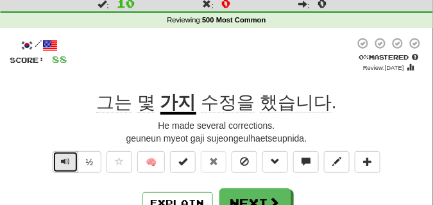
click at [65, 162] on span "Text-to-speech controls" at bounding box center [65, 161] width 9 height 9
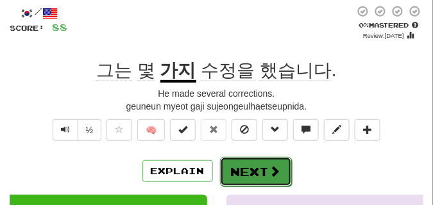
click at [252, 161] on button "Next" at bounding box center [256, 172] width 72 height 30
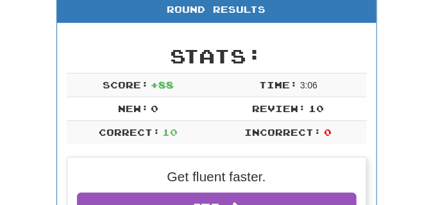
scroll to position [89, 0]
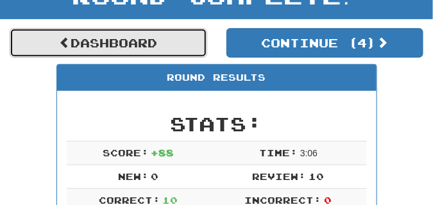
click at [180, 49] on link "Dashboard" at bounding box center [109, 43] width 198 height 30
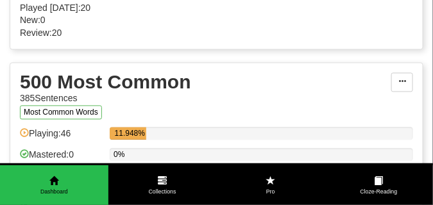
scroll to position [449, 0]
